Goal: Use online tool/utility: Utilize a website feature to perform a specific function

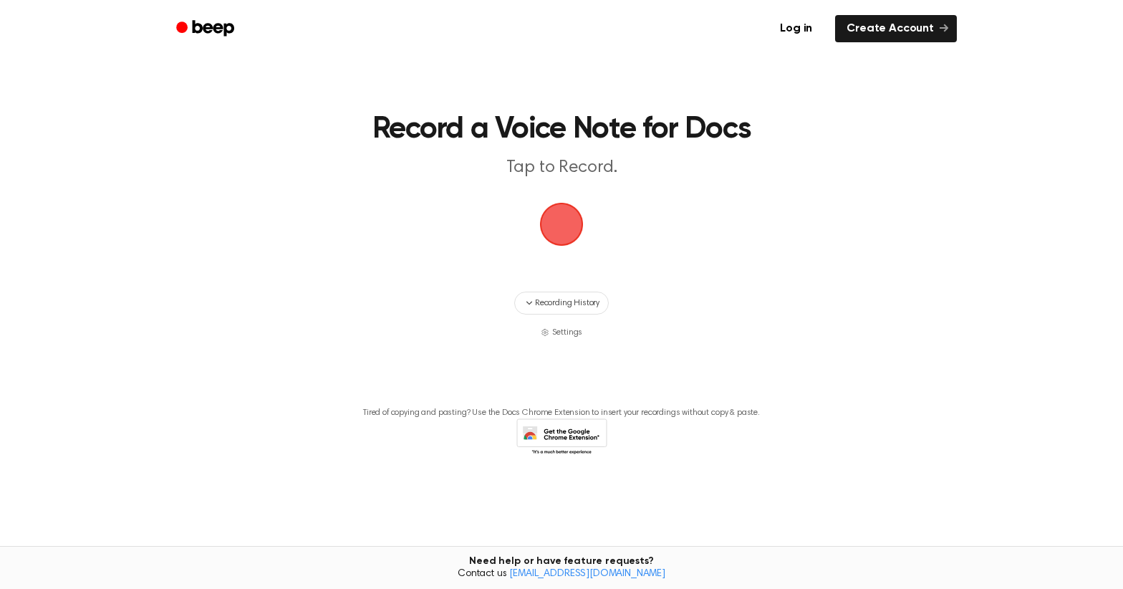
click at [545, 207] on span "button" at bounding box center [561, 223] width 57 height 57
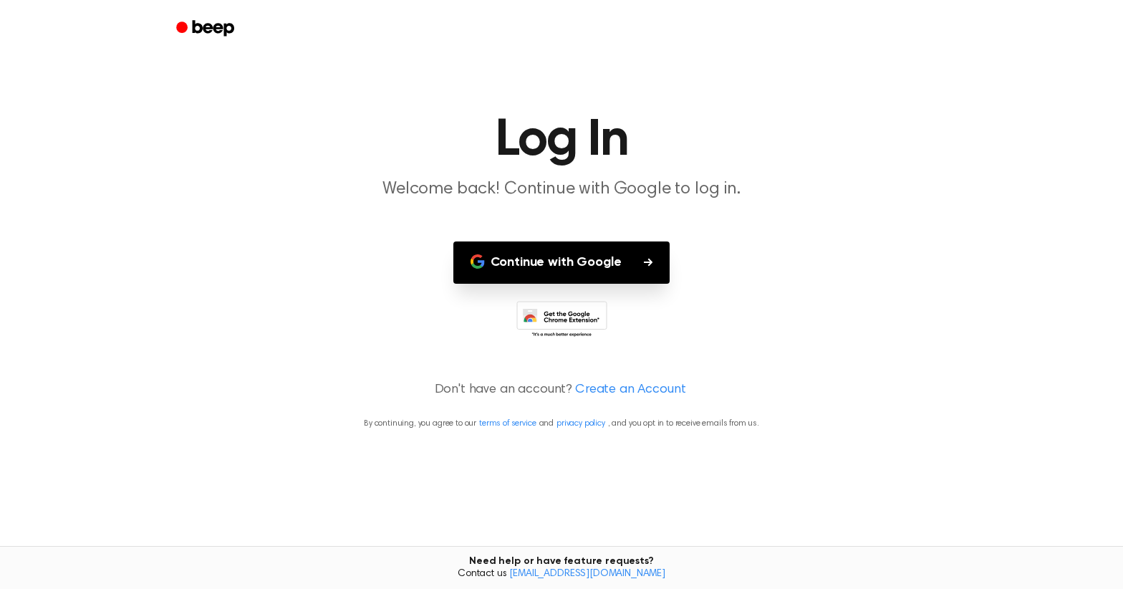
click at [579, 250] on button "Continue with Google" at bounding box center [561, 262] width 217 height 42
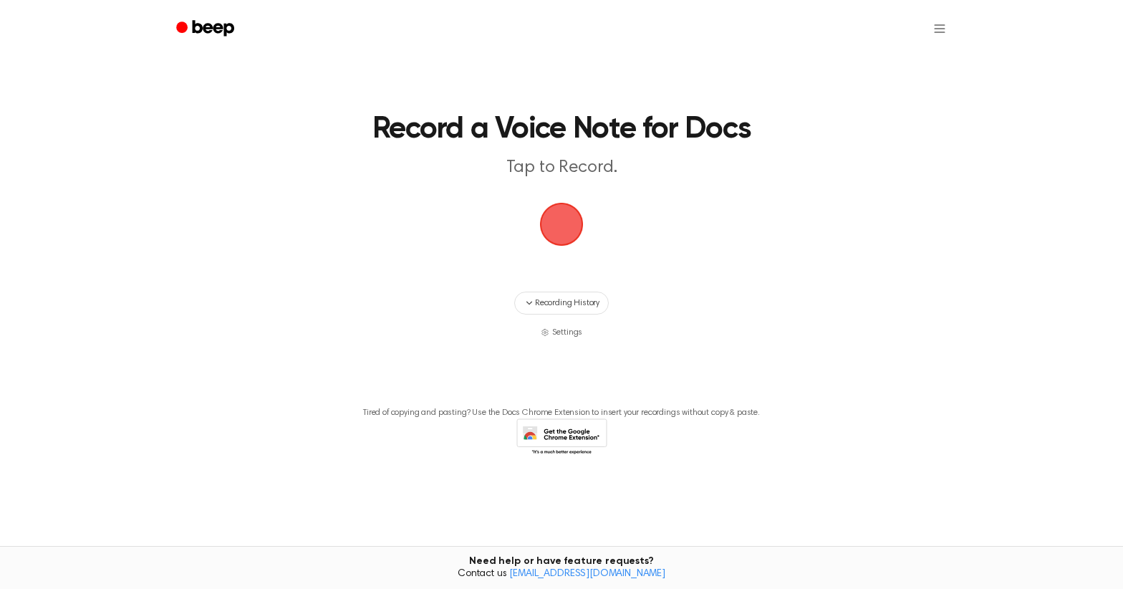
click at [541, 226] on span "button" at bounding box center [561, 224] width 49 height 49
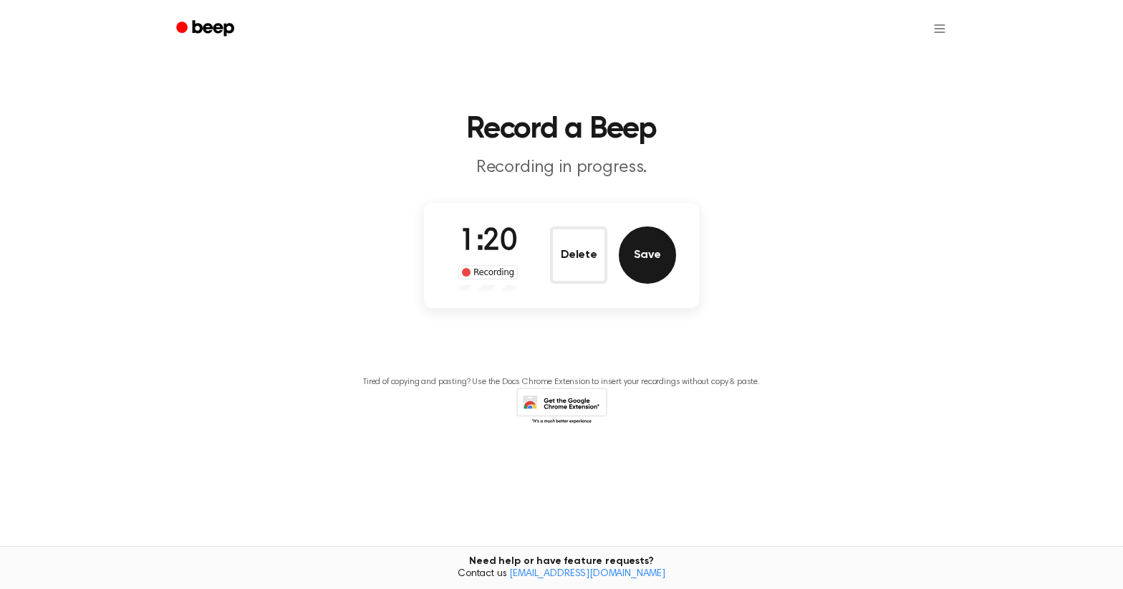
click at [629, 261] on button "Save" at bounding box center [647, 254] width 57 height 57
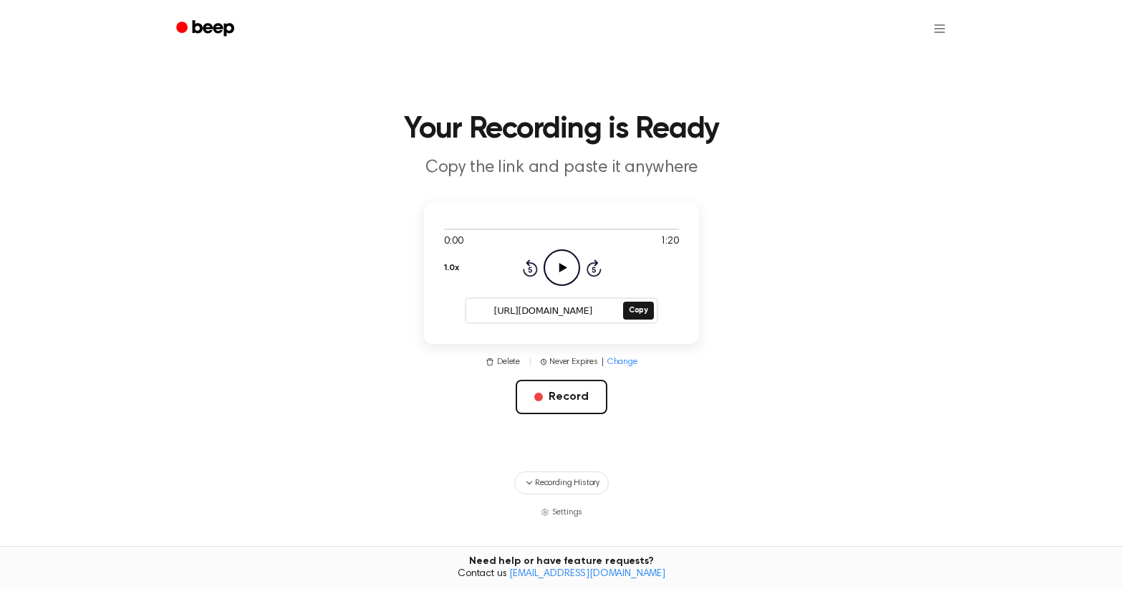
click at [569, 258] on icon "Play Audio" at bounding box center [561, 267] width 37 height 37
click at [592, 272] on icon "Skip 5 seconds" at bounding box center [594, 267] width 16 height 19
click at [569, 251] on circle at bounding box center [561, 267] width 35 height 35
click at [568, 254] on icon "Play Audio" at bounding box center [561, 267] width 37 height 37
click at [576, 479] on span "Recording History" at bounding box center [567, 482] width 64 height 13
